Goal: Task Accomplishment & Management: Use online tool/utility

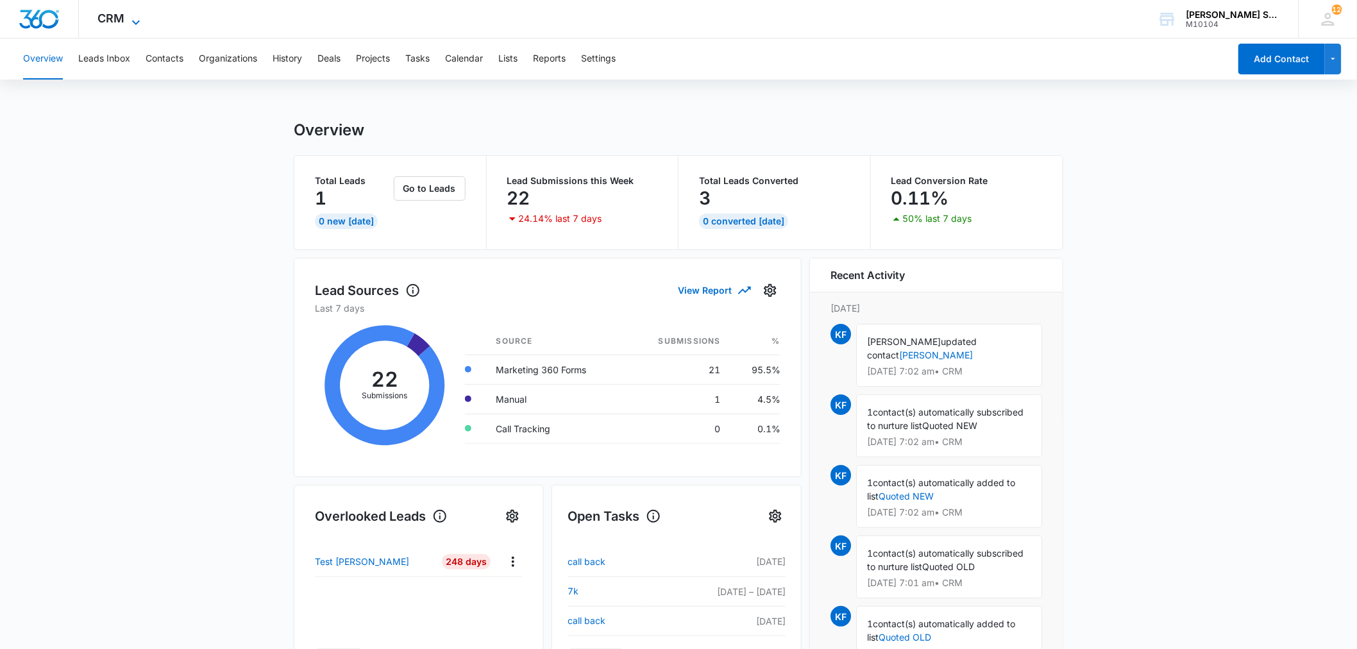
click at [133, 26] on icon at bounding box center [135, 22] width 15 height 15
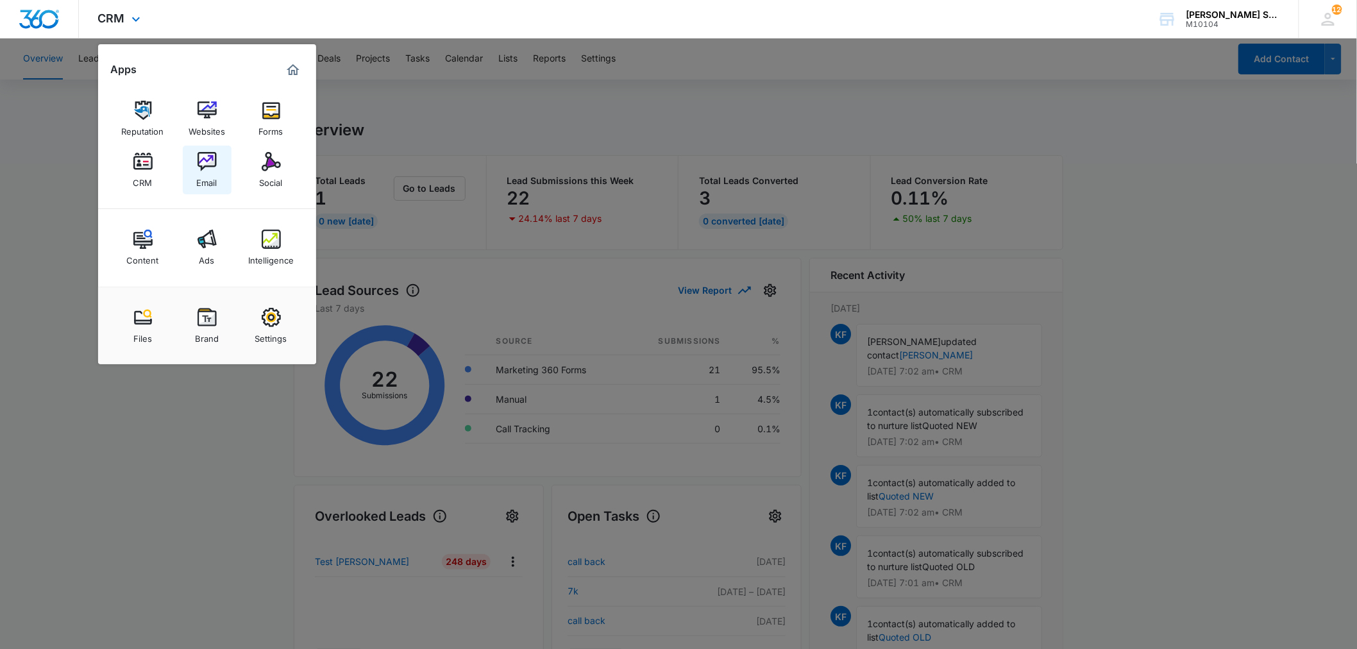
click at [208, 162] on img at bounding box center [207, 161] width 19 height 19
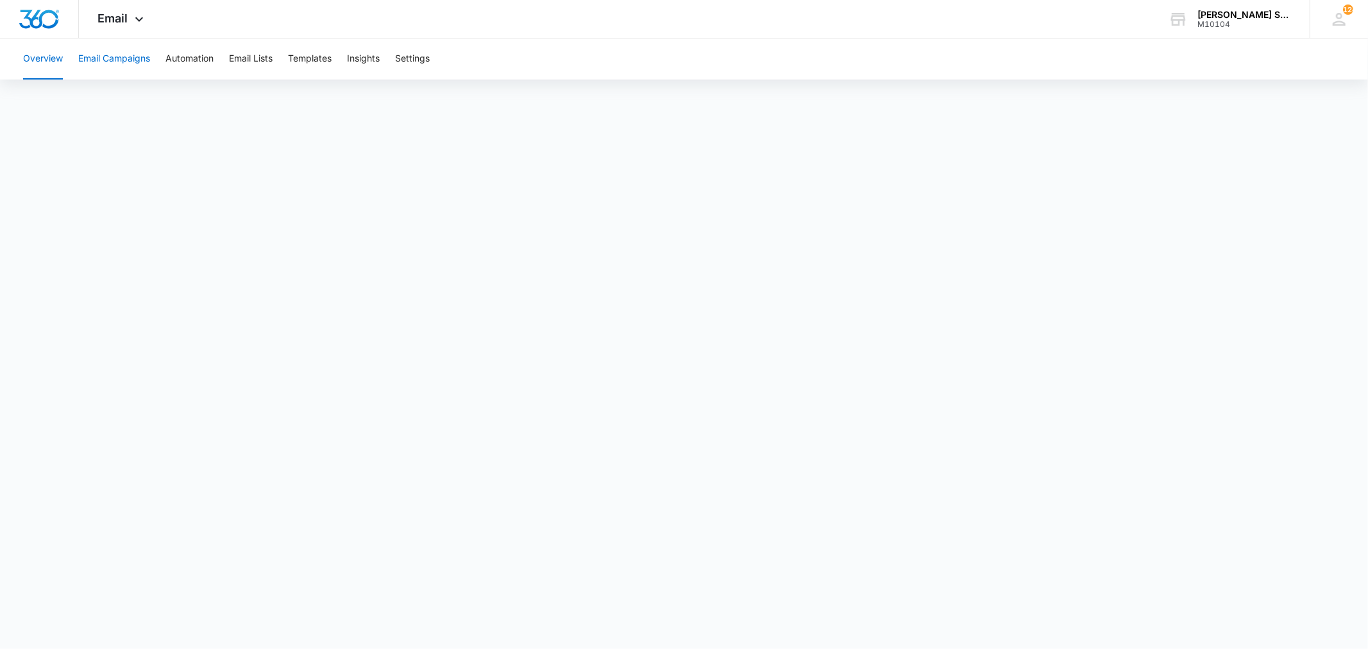
click at [111, 58] on button "Email Campaigns" at bounding box center [114, 58] width 72 height 41
click at [209, 67] on button "Automation" at bounding box center [189, 58] width 48 height 41
click at [133, 24] on icon at bounding box center [138, 22] width 15 height 15
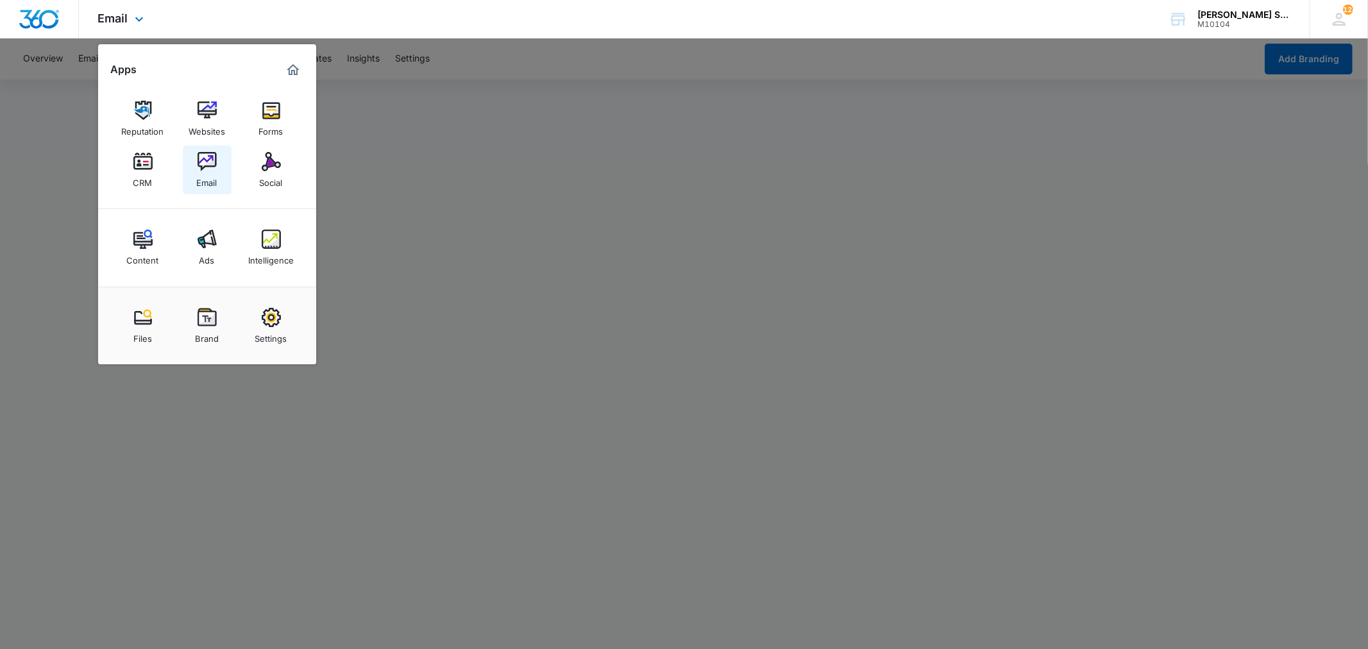
click at [204, 164] on img at bounding box center [207, 161] width 19 height 19
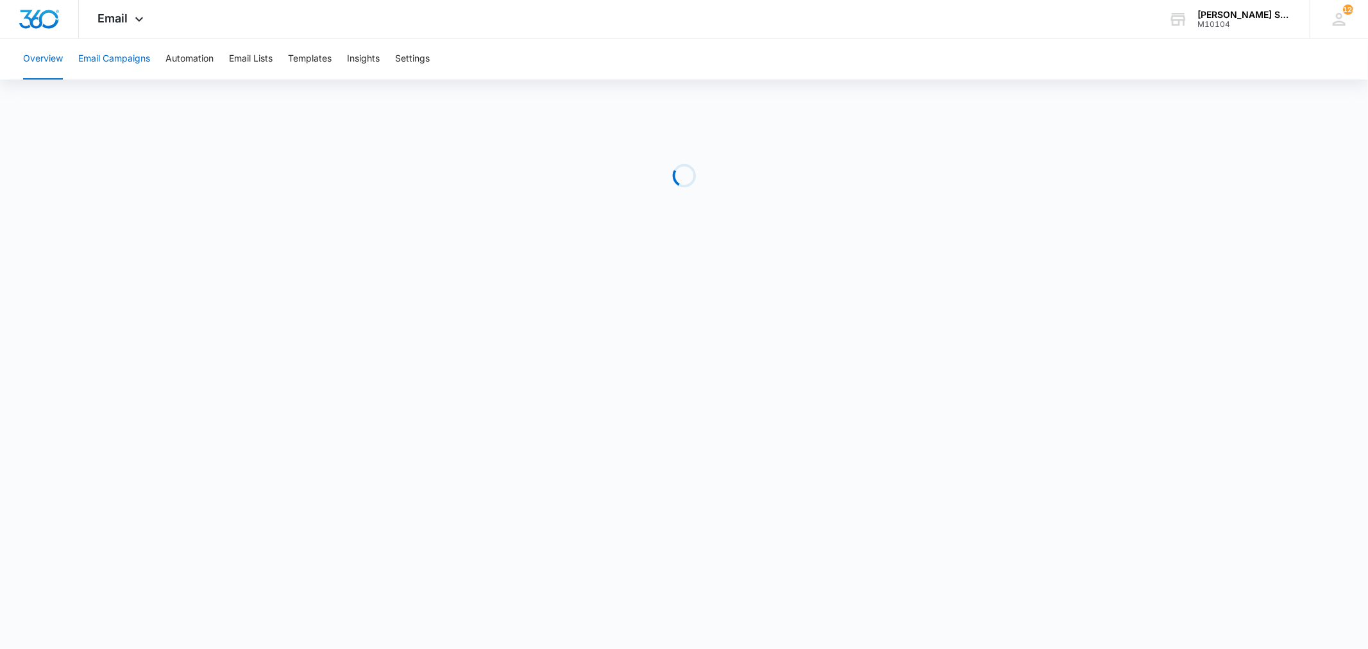
click at [131, 65] on button "Email Campaigns" at bounding box center [114, 58] width 72 height 41
